Goal: Information Seeking & Learning: Learn about a topic

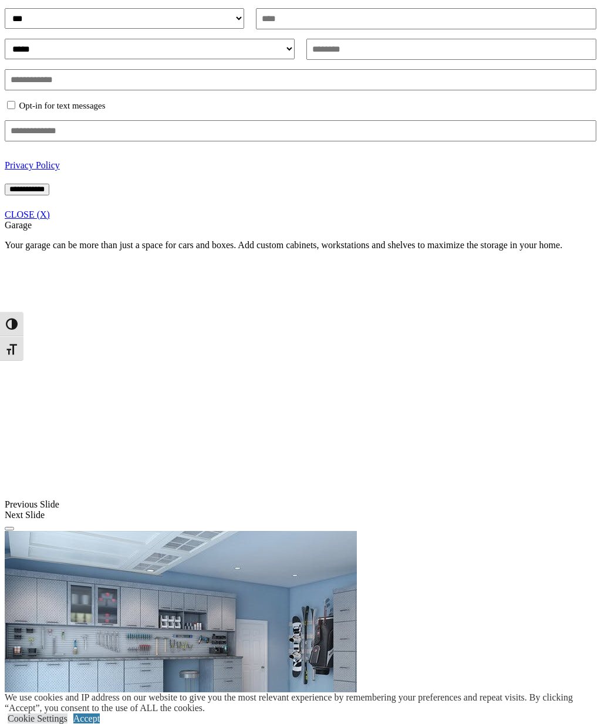
scroll to position [807, 0]
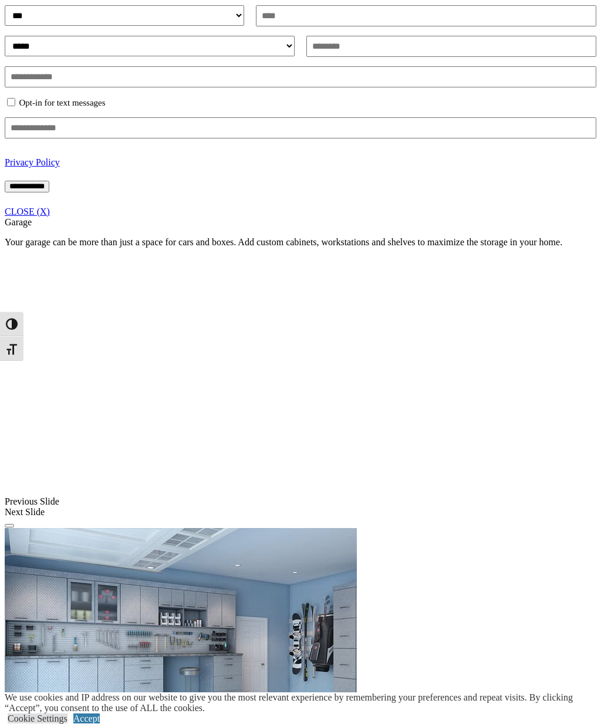
click at [520, 217] on div "**********" at bounding box center [301, 96] width 592 height 242
click at [50, 217] on link "CLOSE (X)" at bounding box center [27, 212] width 45 height 10
